Goal: Find specific page/section: Find specific page/section

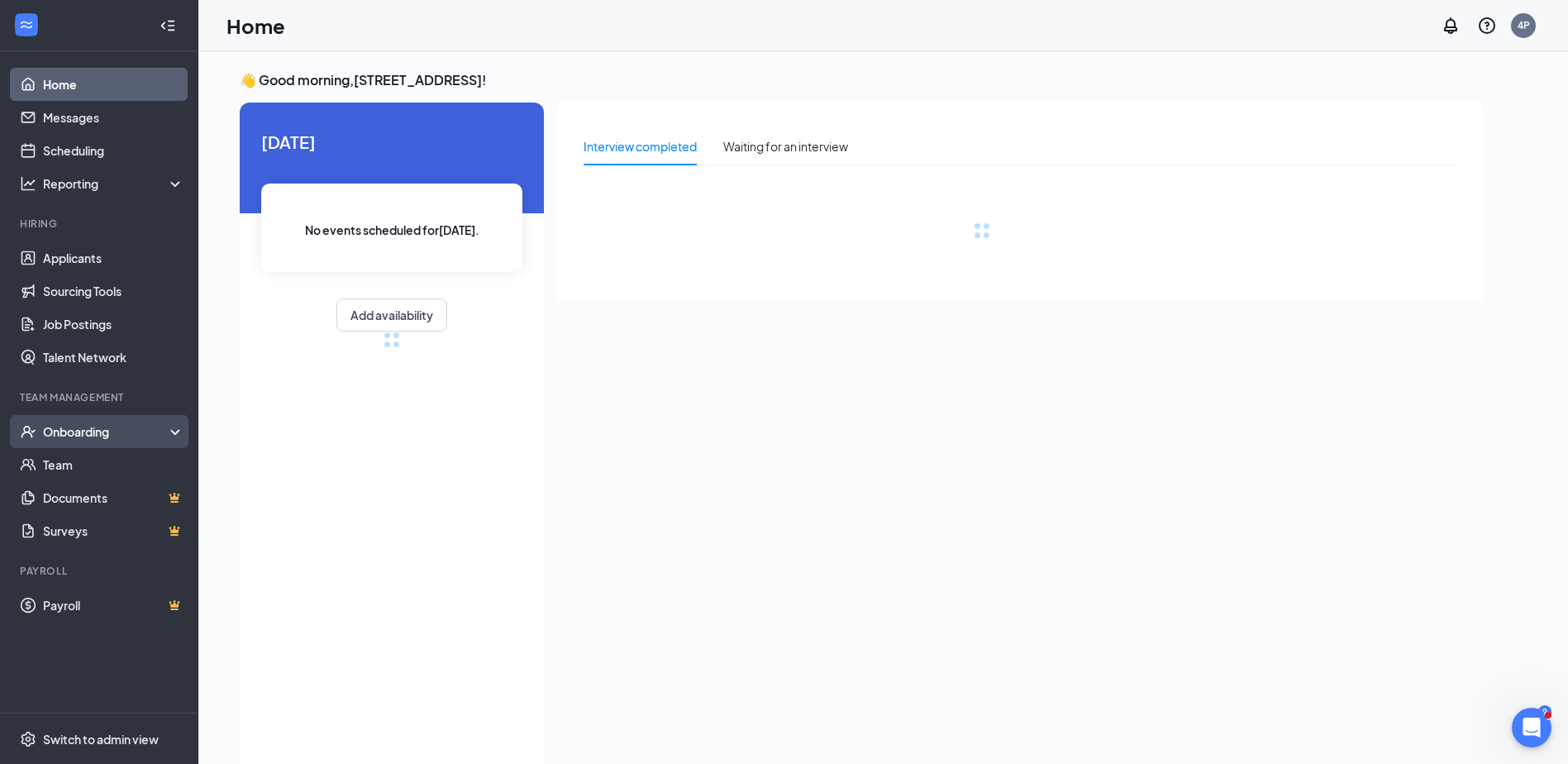
click at [180, 433] on div "Onboarding" at bounding box center [99, 432] width 199 height 33
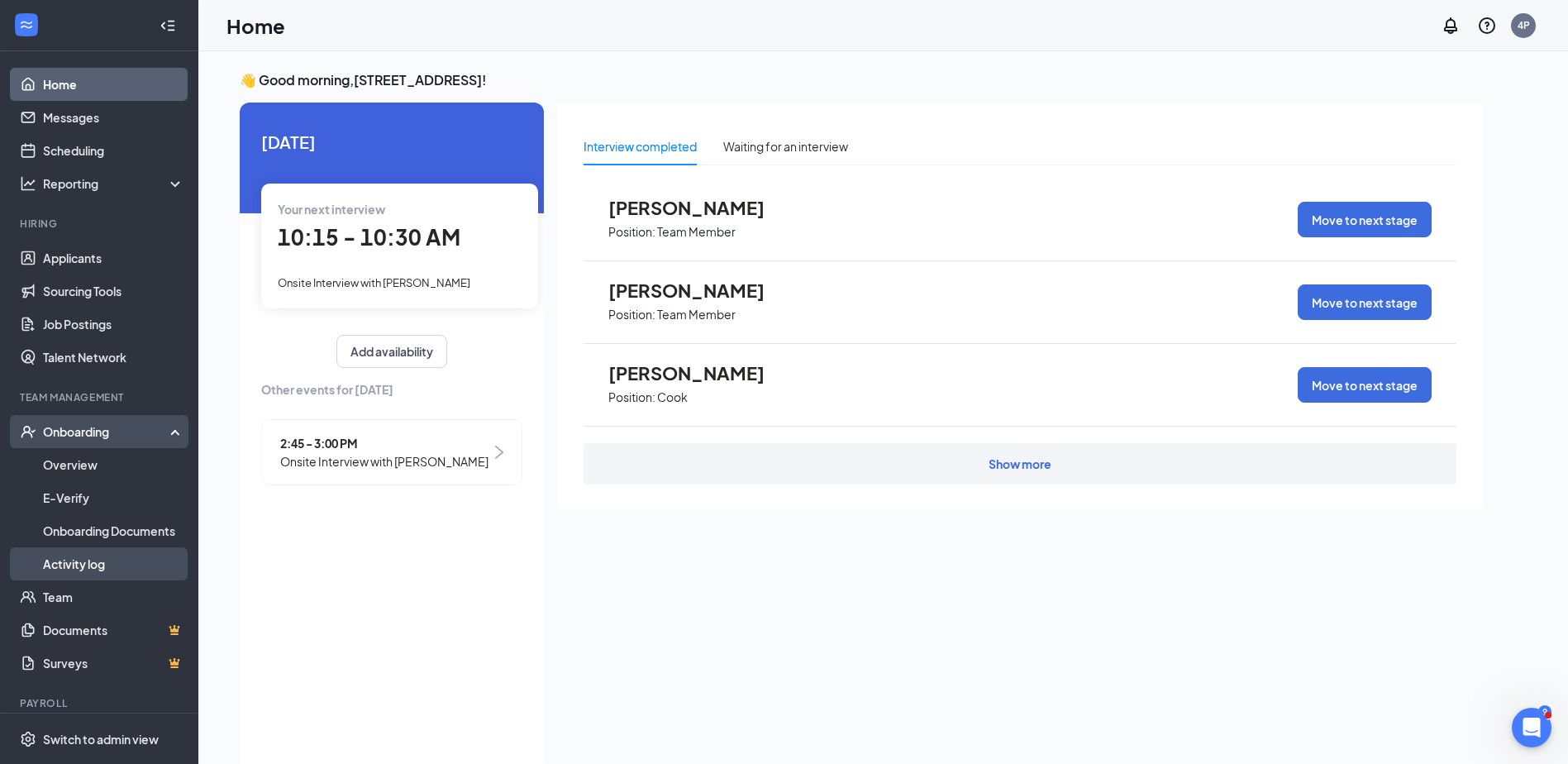
click at [117, 563] on link "Activity log" at bounding box center [113, 563] width 141 height 33
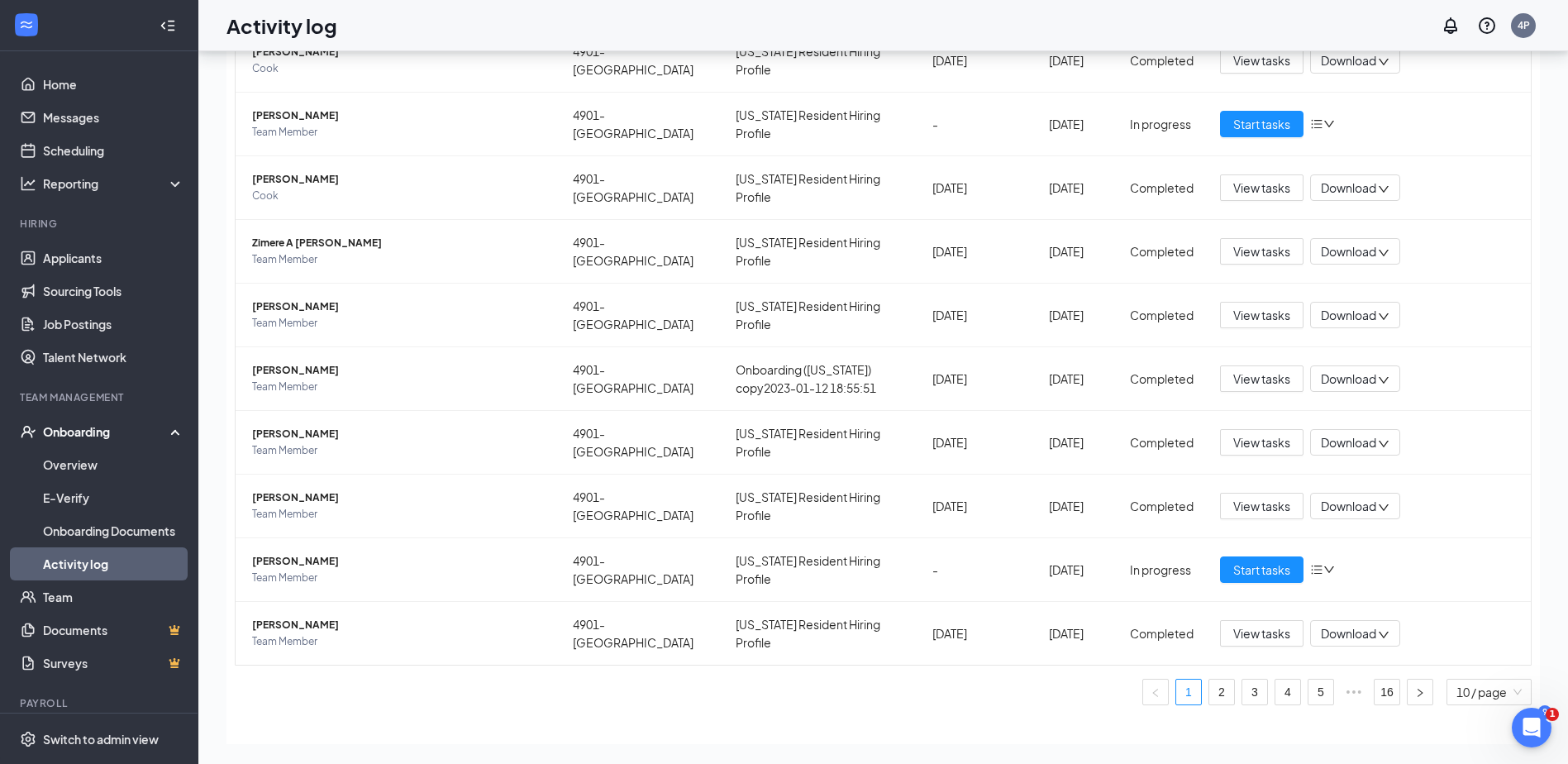
scroll to position [107, 0]
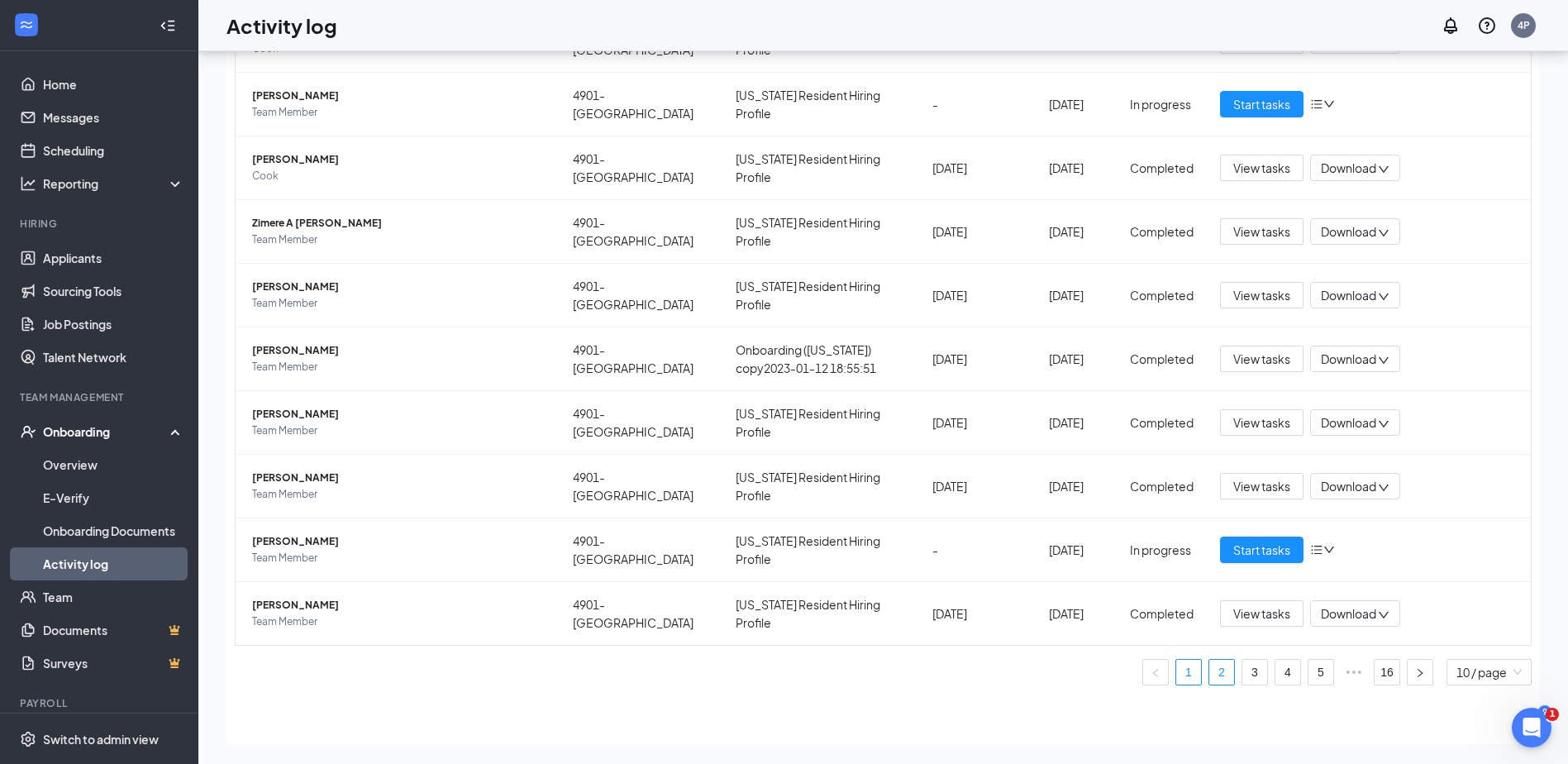
click at [1213, 678] on link "2" at bounding box center [1222, 671] width 24 height 24
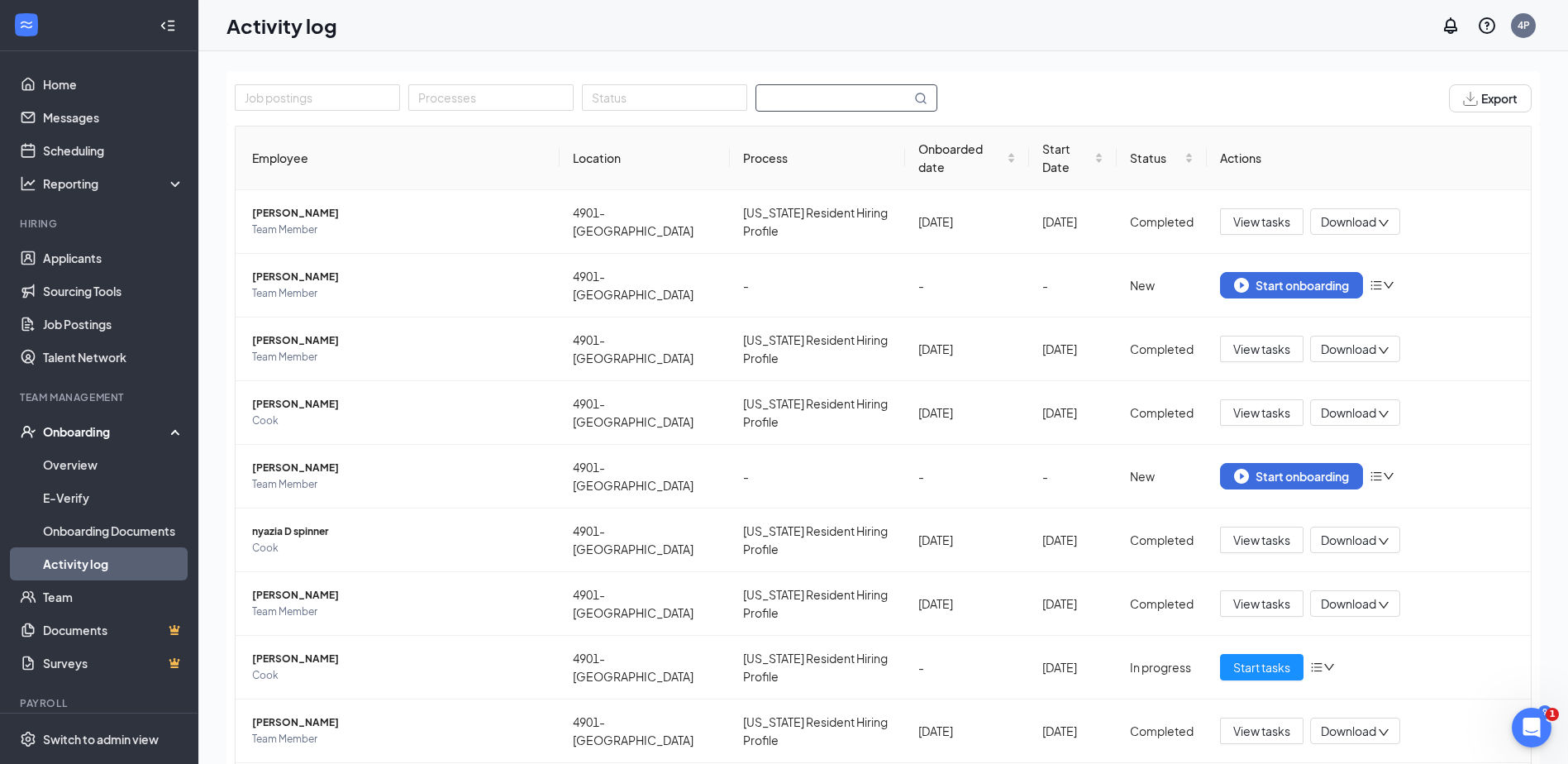
click at [777, 93] on input "text" at bounding box center [833, 98] width 154 height 25
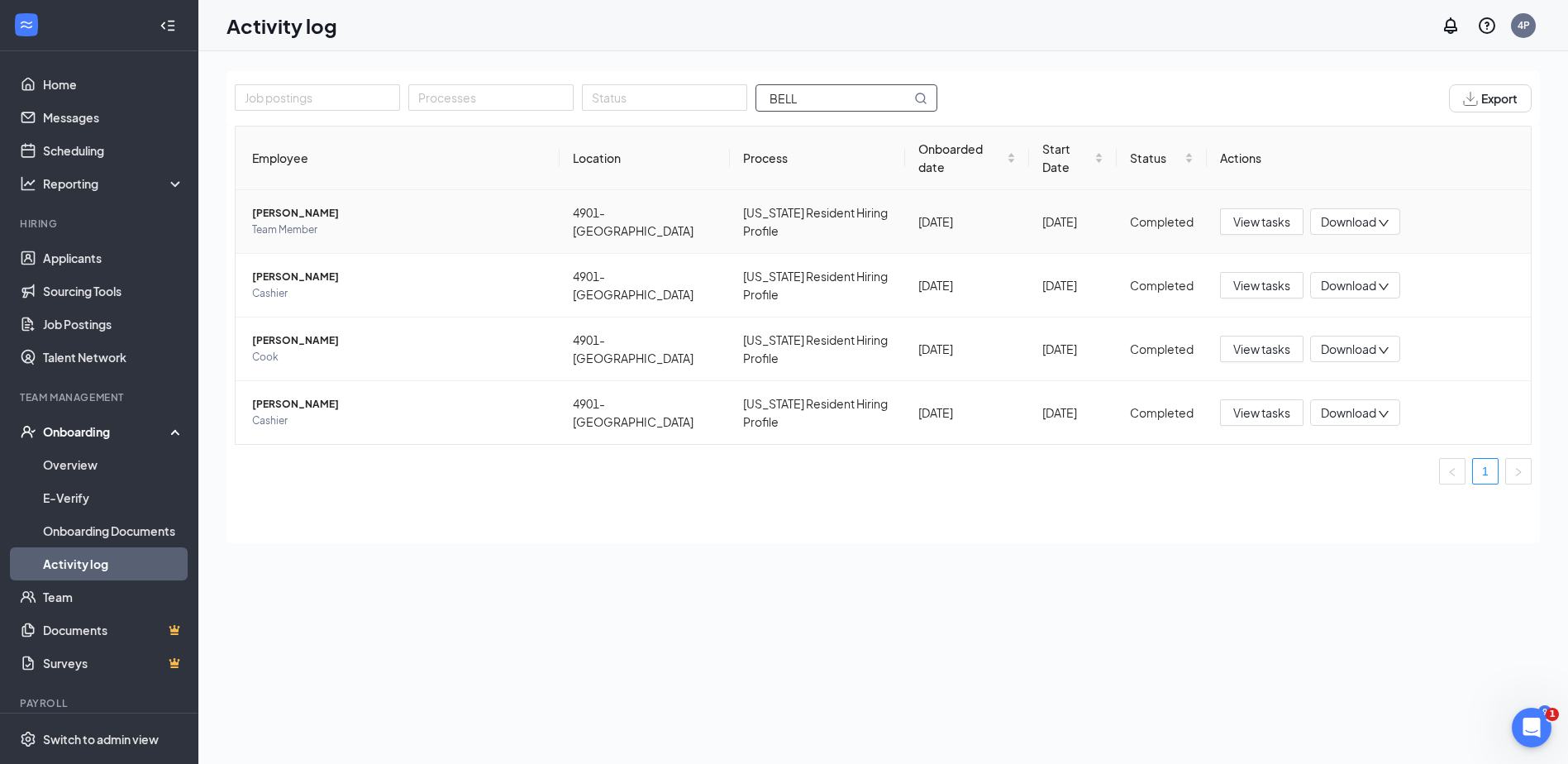
type input "BELL"
click at [296, 205] on span "[PERSON_NAME]" at bounding box center [399, 213] width 294 height 16
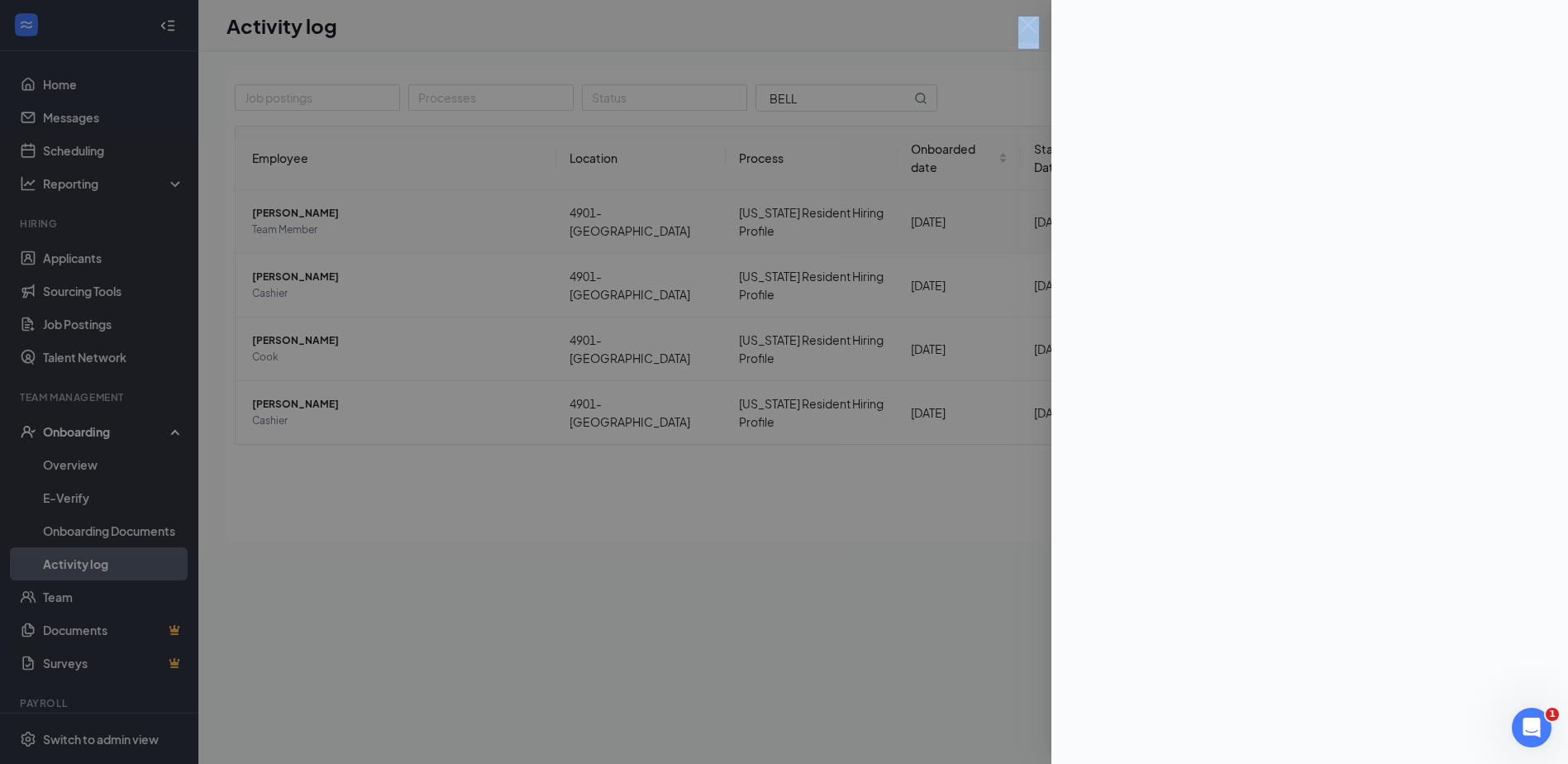
click at [296, 193] on div at bounding box center [784, 382] width 1568 height 764
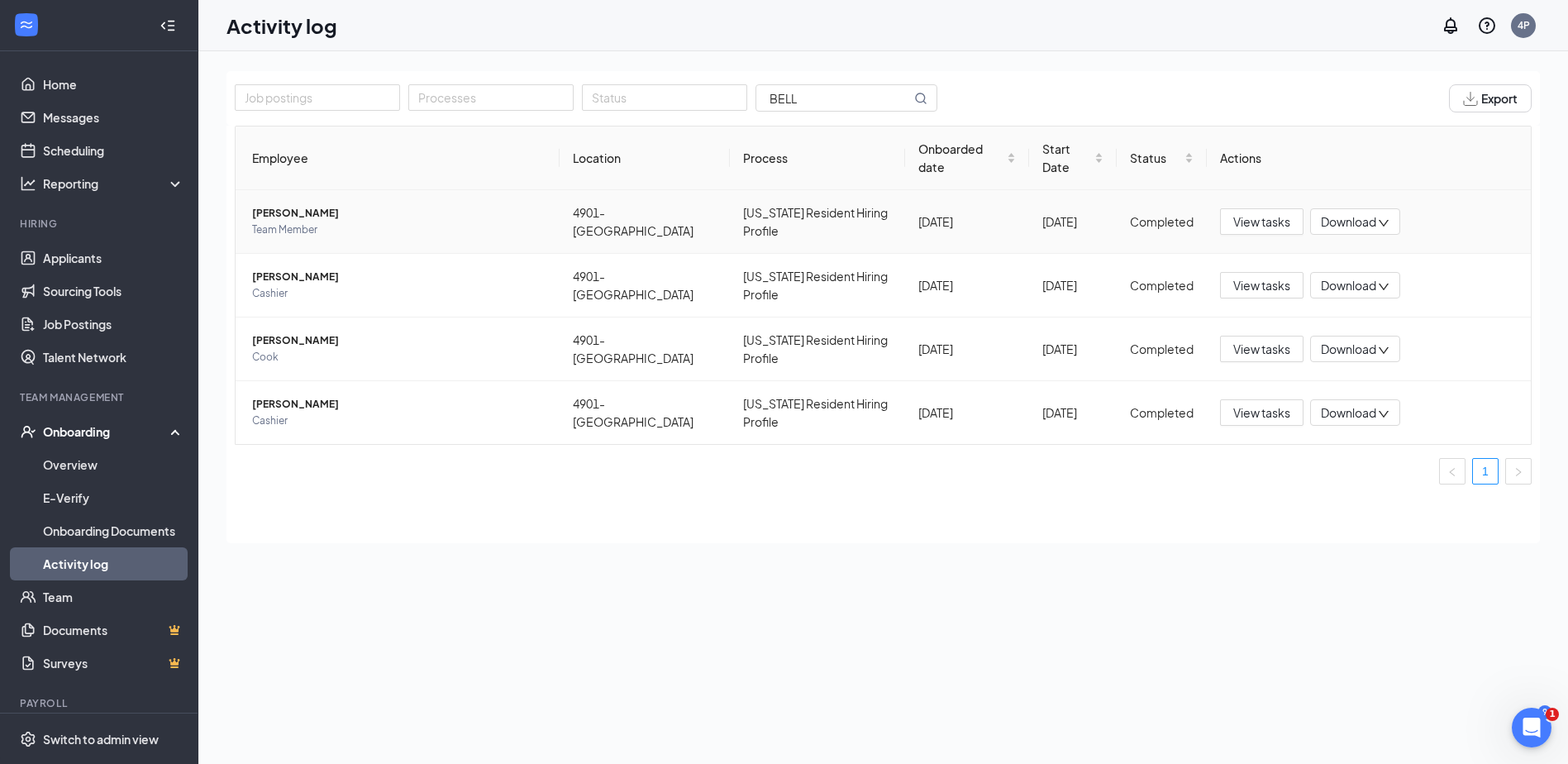
click at [296, 205] on span "[PERSON_NAME]" at bounding box center [399, 213] width 294 height 16
